Goal: Task Accomplishment & Management: Use online tool/utility

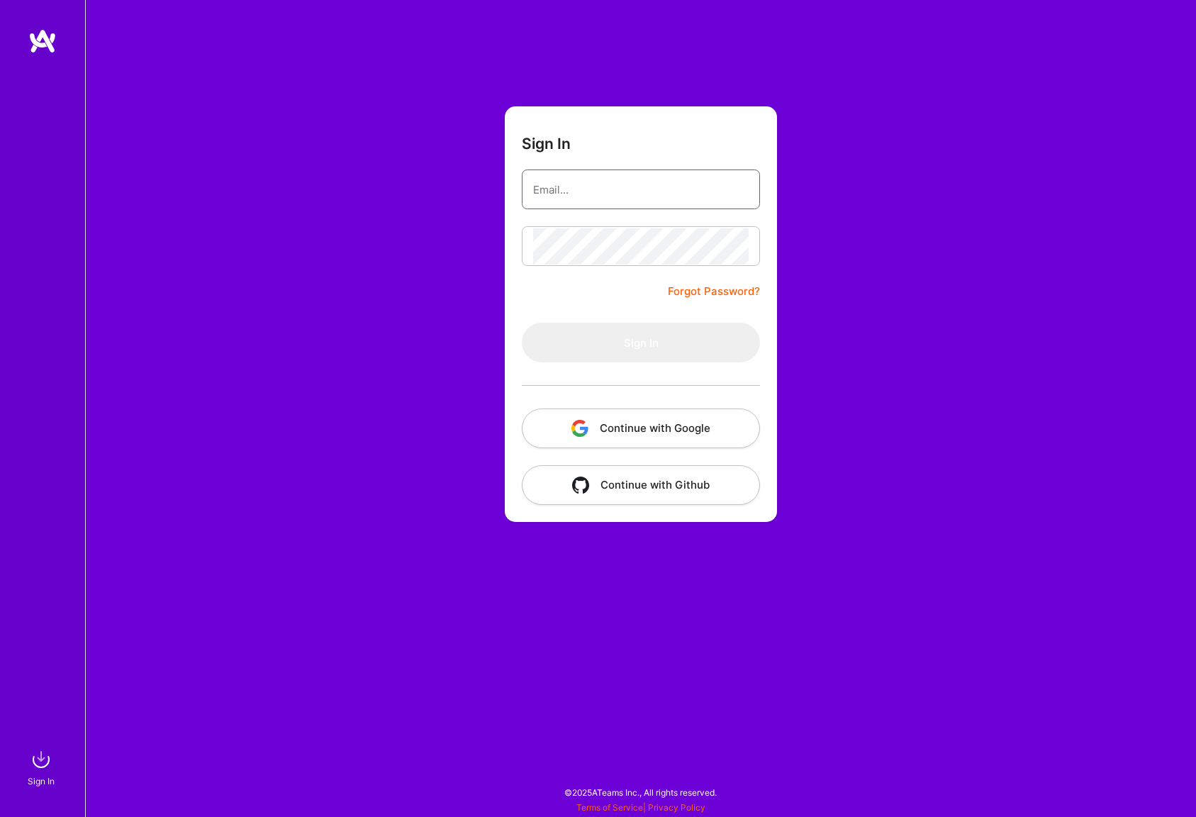
type input "[EMAIL_ADDRESS][DOMAIN_NAME]"
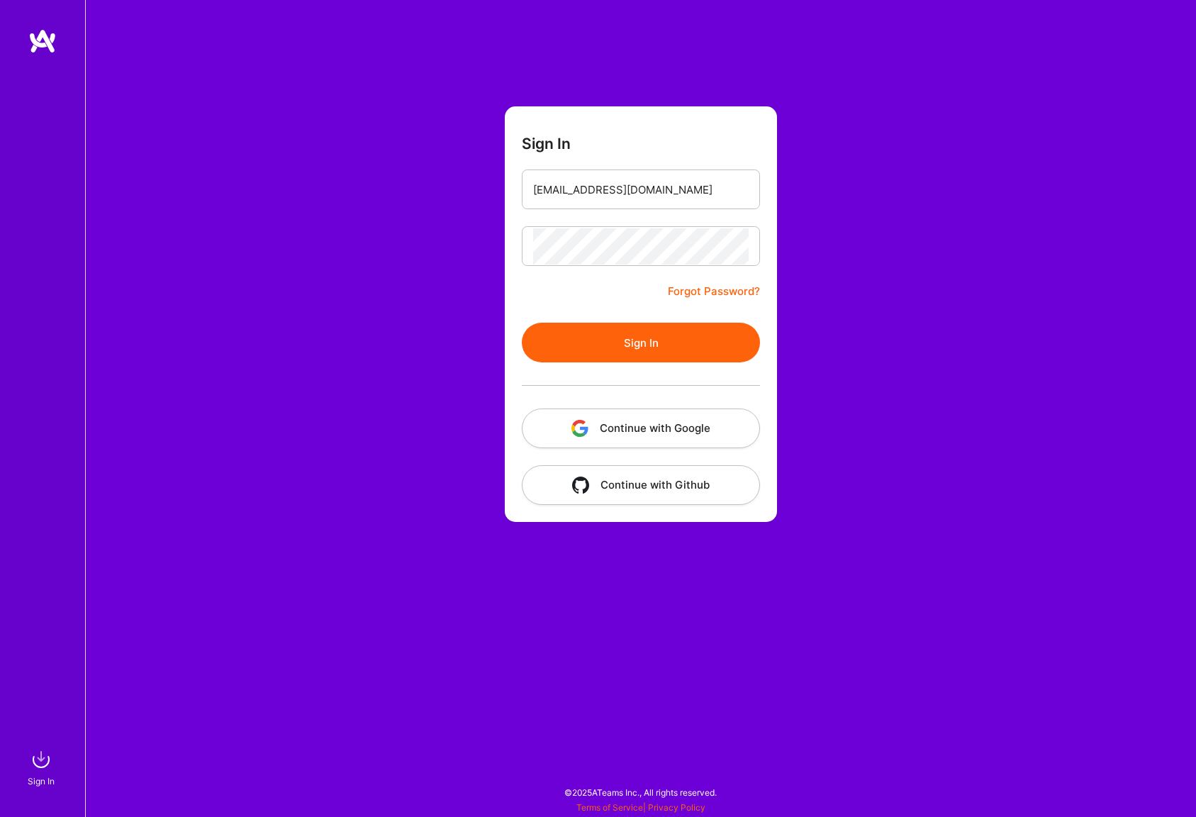
click at [589, 301] on form "Sign In [EMAIL_ADDRESS][DOMAIN_NAME] Forgot Password? Sign In Continue with Goo…" at bounding box center [641, 314] width 272 height 416
click at [605, 340] on button "Sign In" at bounding box center [641, 343] width 238 height 40
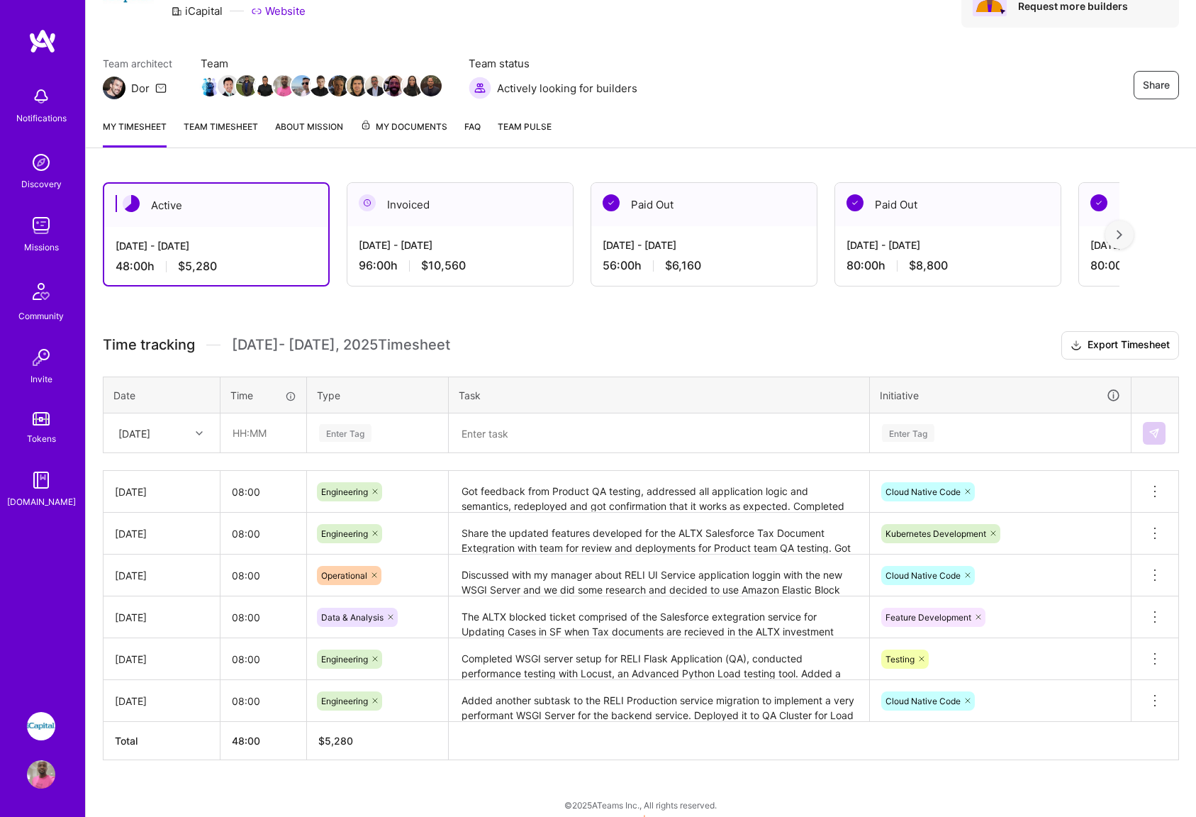
scroll to position [91, 0]
